Goal: Check status

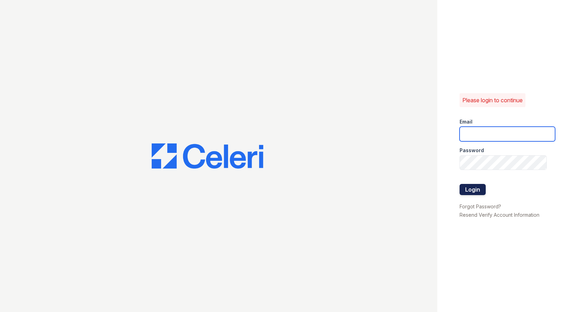
type input "renewtaunton@trinity-pm.com"
click at [476, 190] on button "Login" at bounding box center [472, 189] width 26 height 11
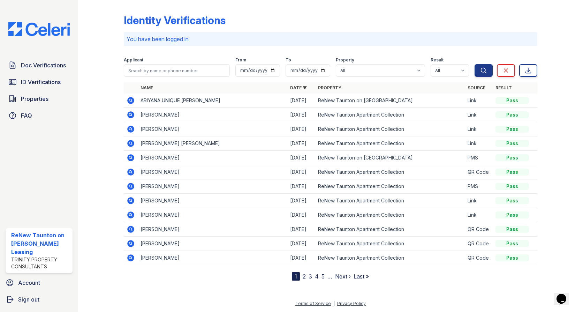
click at [465, 192] on tr "Brionna Goodwyn 08/28/25 ReNew Taunton Apartment Collection PMS Pass" at bounding box center [330, 186] width 413 height 14
